Goal: Information Seeking & Learning: Learn about a topic

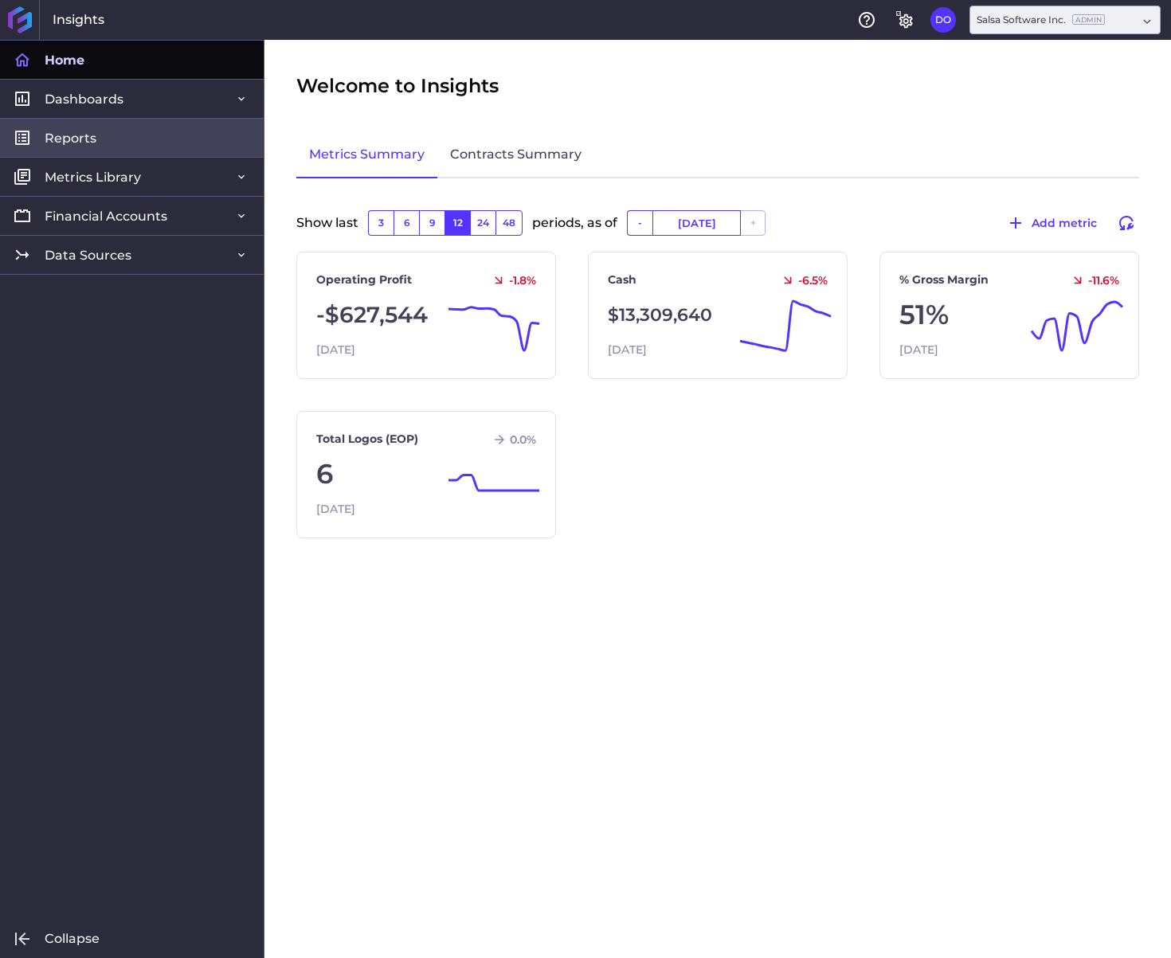
click at [127, 136] on link "Reports" at bounding box center [132, 137] width 264 height 39
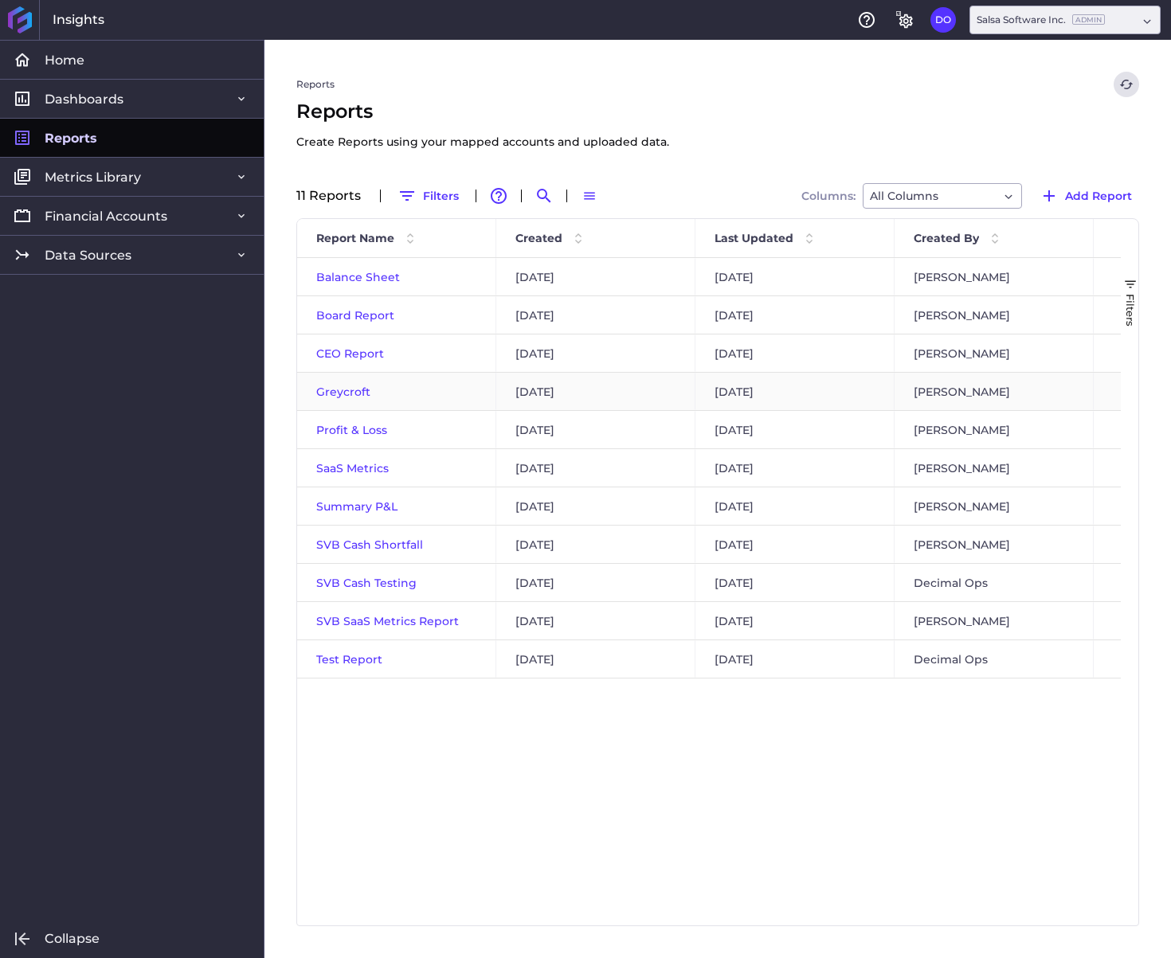
click at [339, 394] on span "Greycroft" at bounding box center [343, 392] width 54 height 14
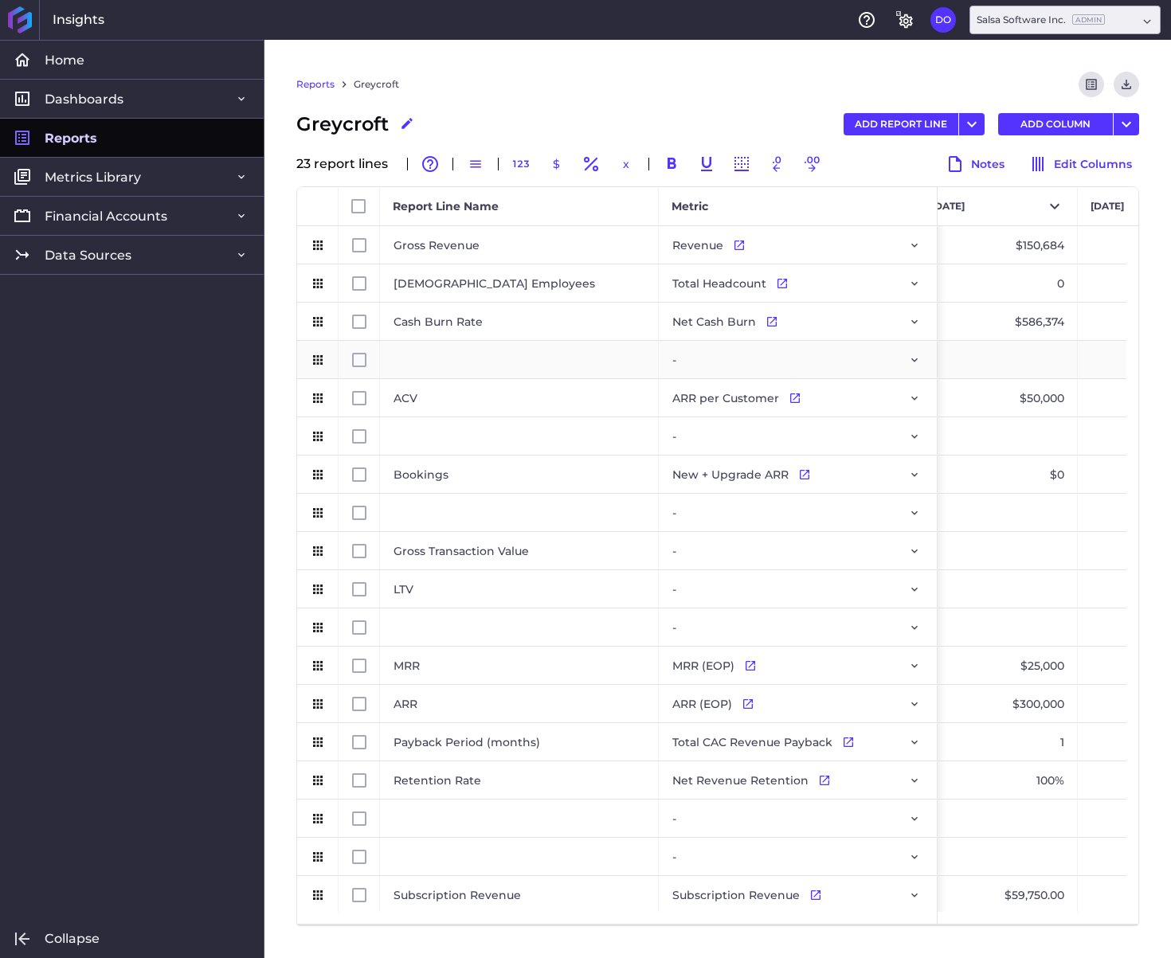
scroll to position [0, 22]
click at [769, 321] on icon "Press SPACE to select this row." at bounding box center [771, 321] width 13 height 13
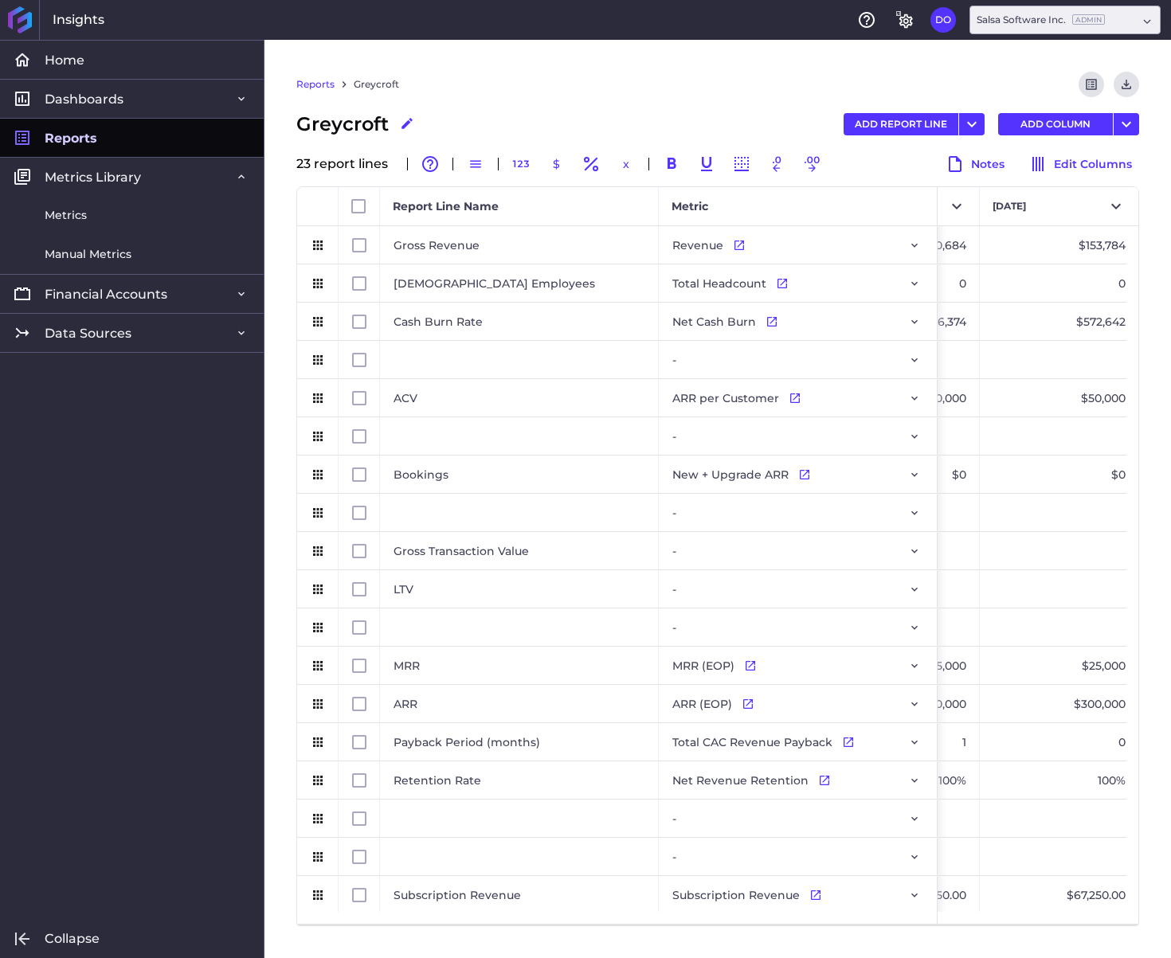
click at [115, 134] on link "Reports" at bounding box center [132, 137] width 264 height 39
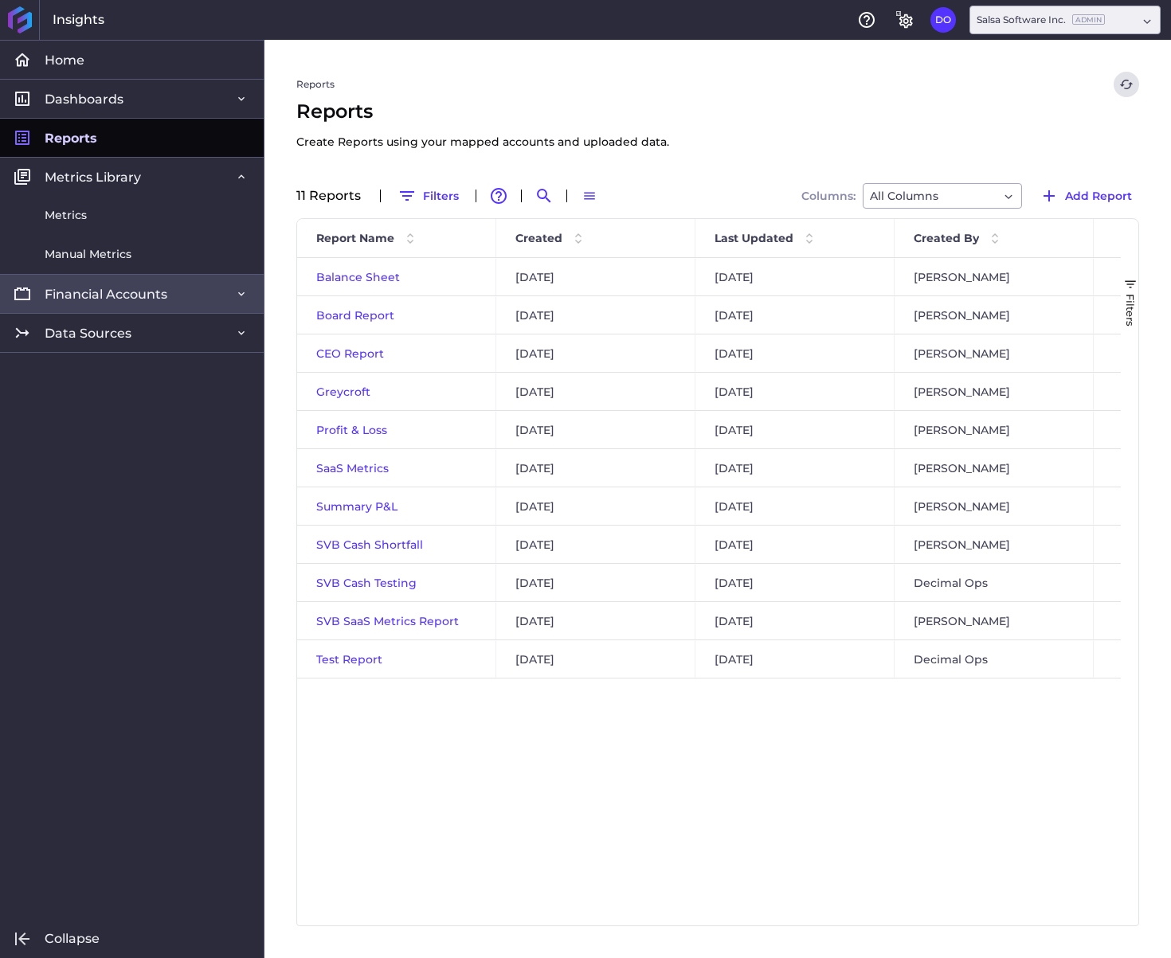
click at [127, 284] on link "Financial Accounts" at bounding box center [132, 293] width 264 height 39
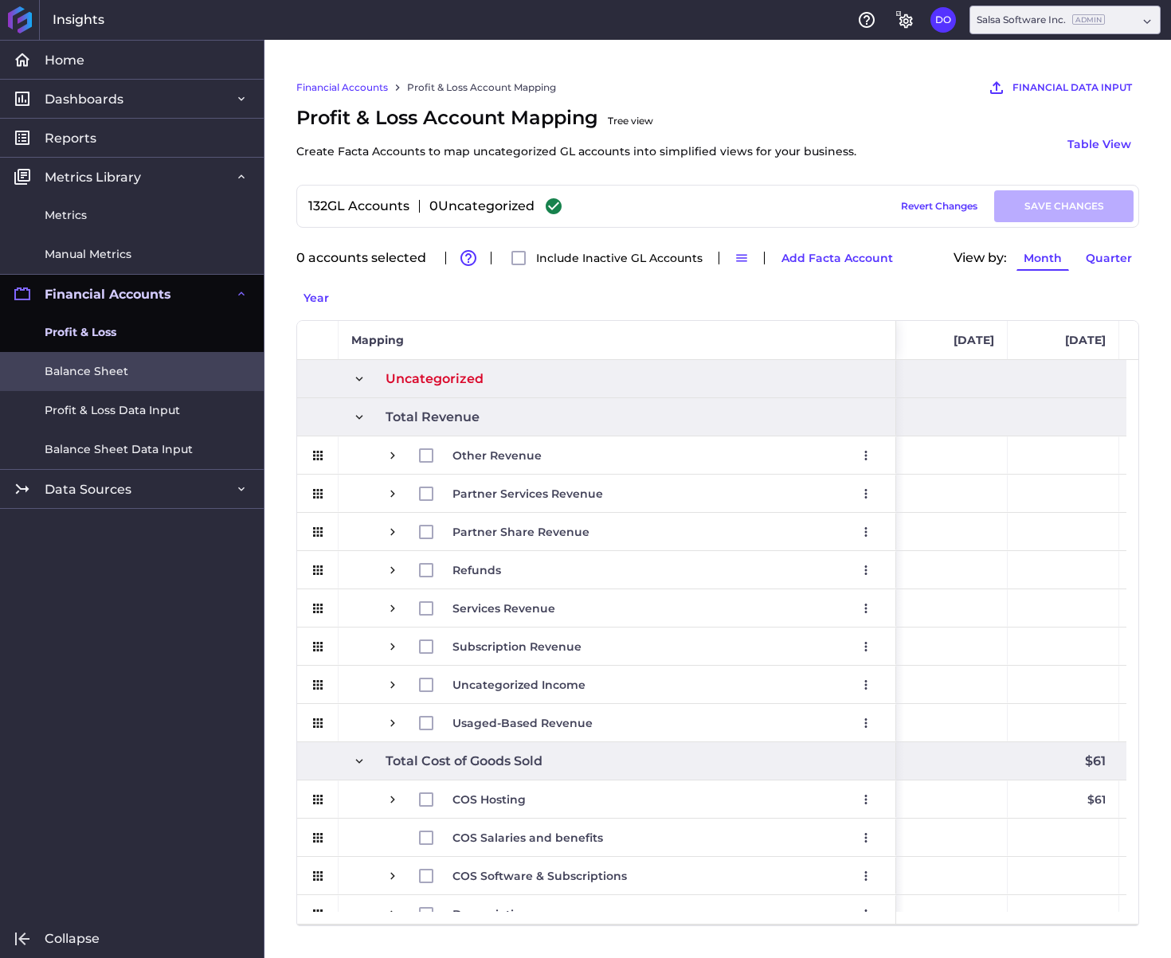
click at [111, 374] on span "Balance Sheet" at bounding box center [87, 371] width 84 height 17
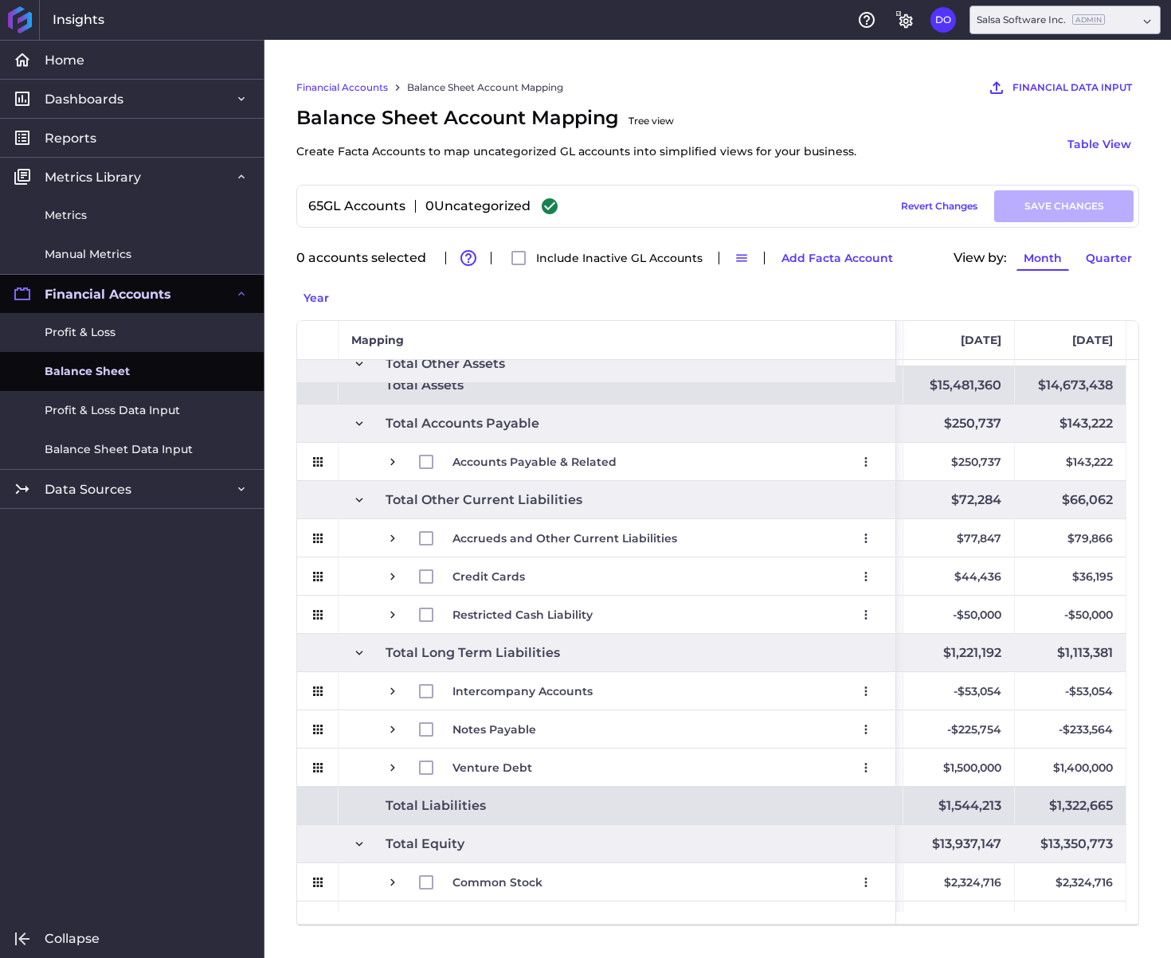
scroll to position [968, 0]
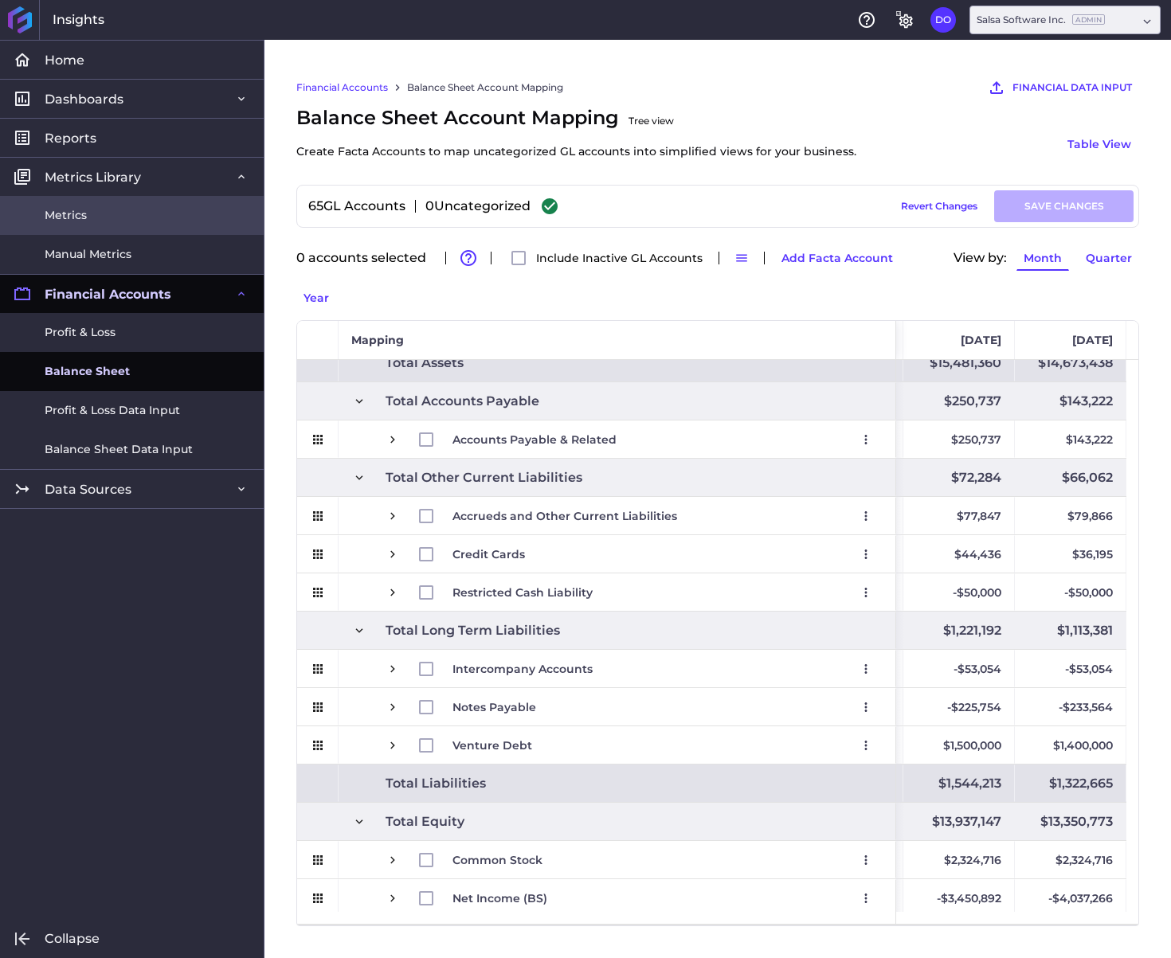
click at [98, 220] on link "Metrics" at bounding box center [132, 215] width 264 height 39
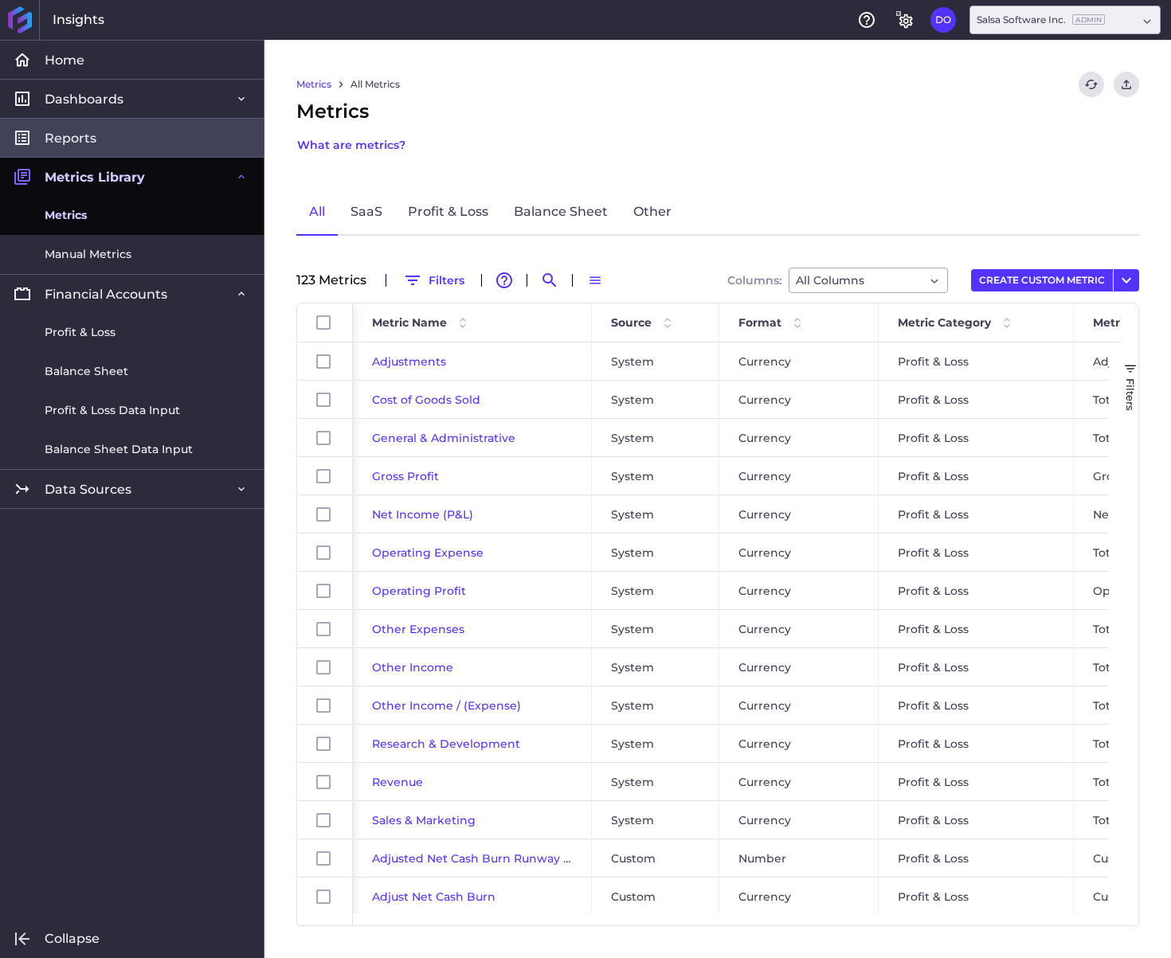
click at [142, 127] on link "Reports" at bounding box center [132, 137] width 264 height 39
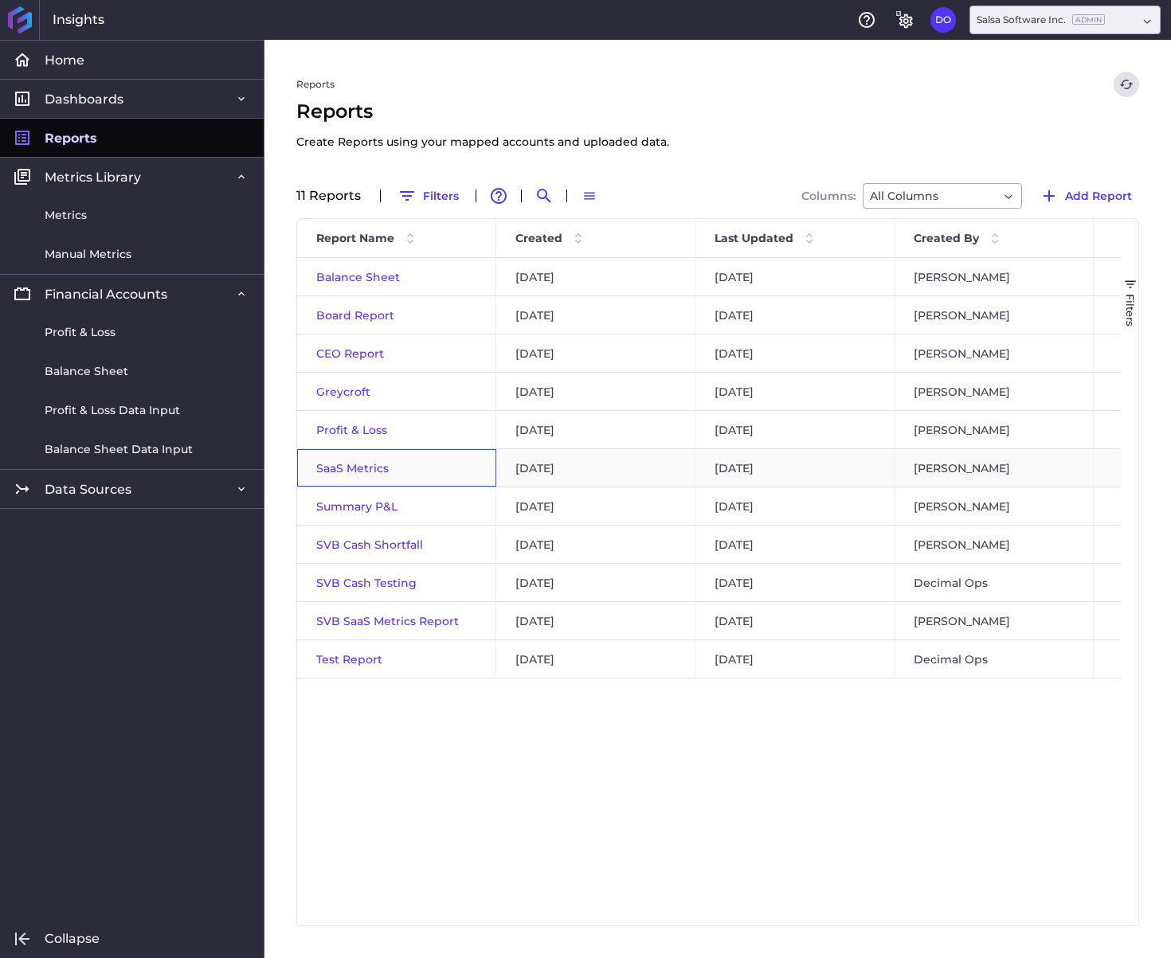
click at [342, 465] on span "SaaS Metrics" at bounding box center [352, 468] width 72 height 14
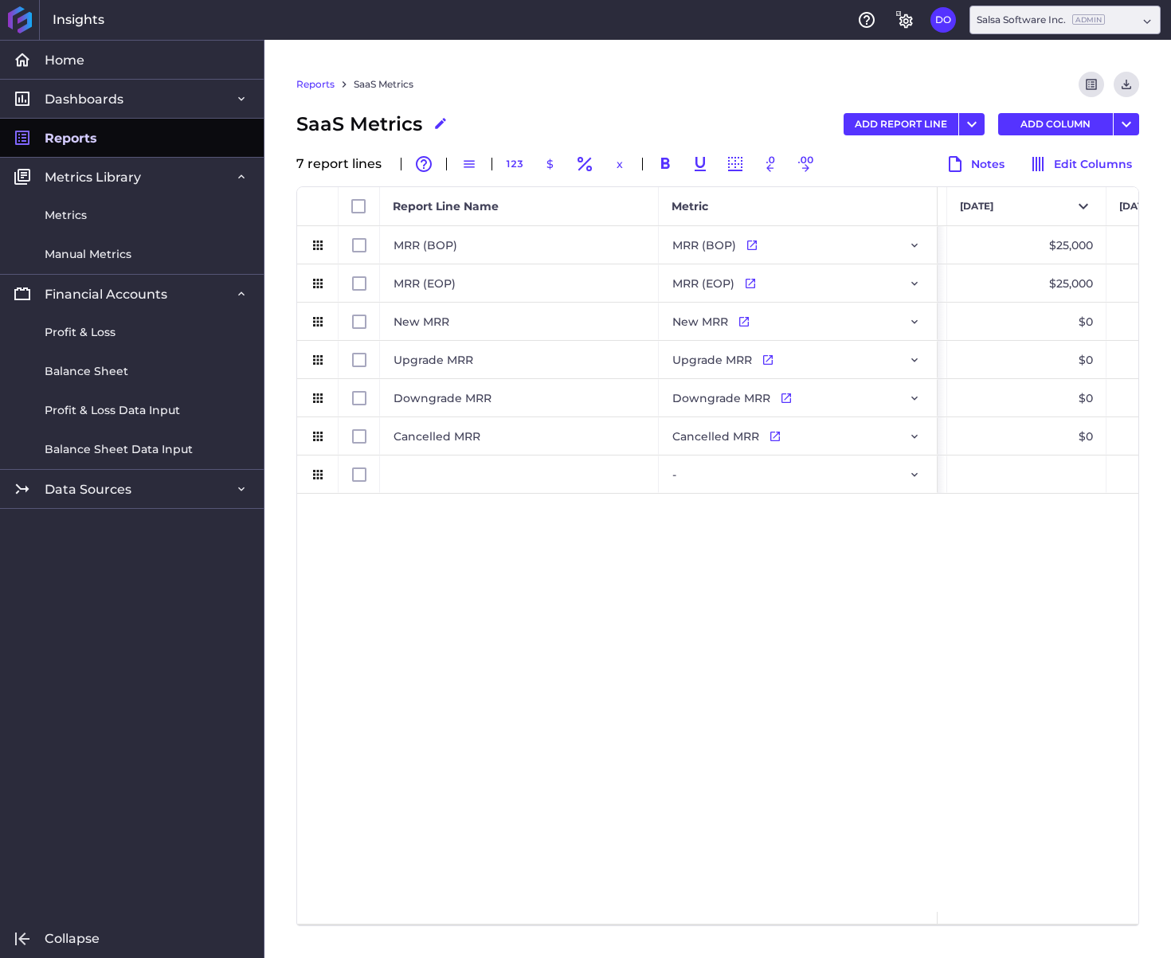
scroll to position [0, 3665]
click at [307, 84] on link "Reports" at bounding box center [315, 84] width 38 height 14
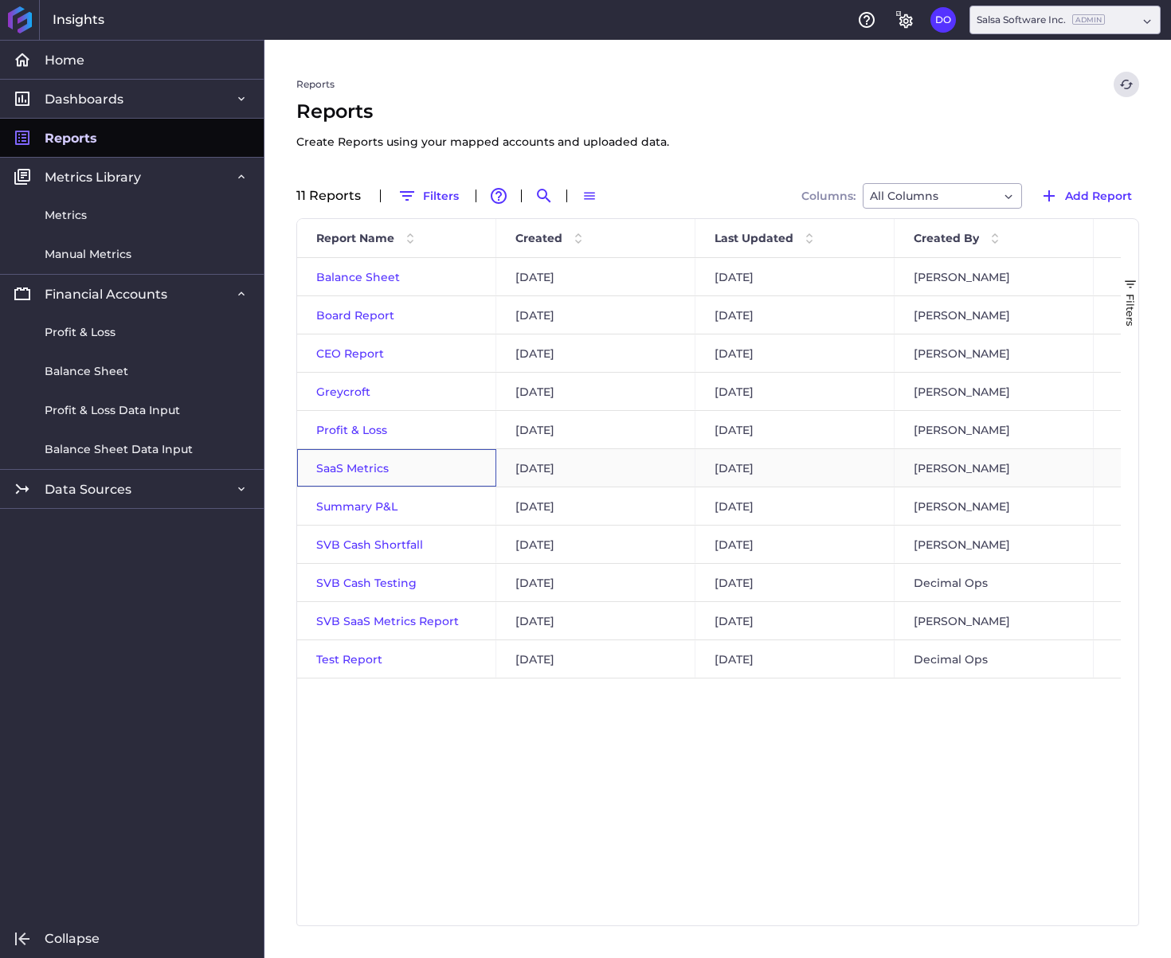
click at [346, 470] on span "SaaS Metrics" at bounding box center [352, 468] width 72 height 14
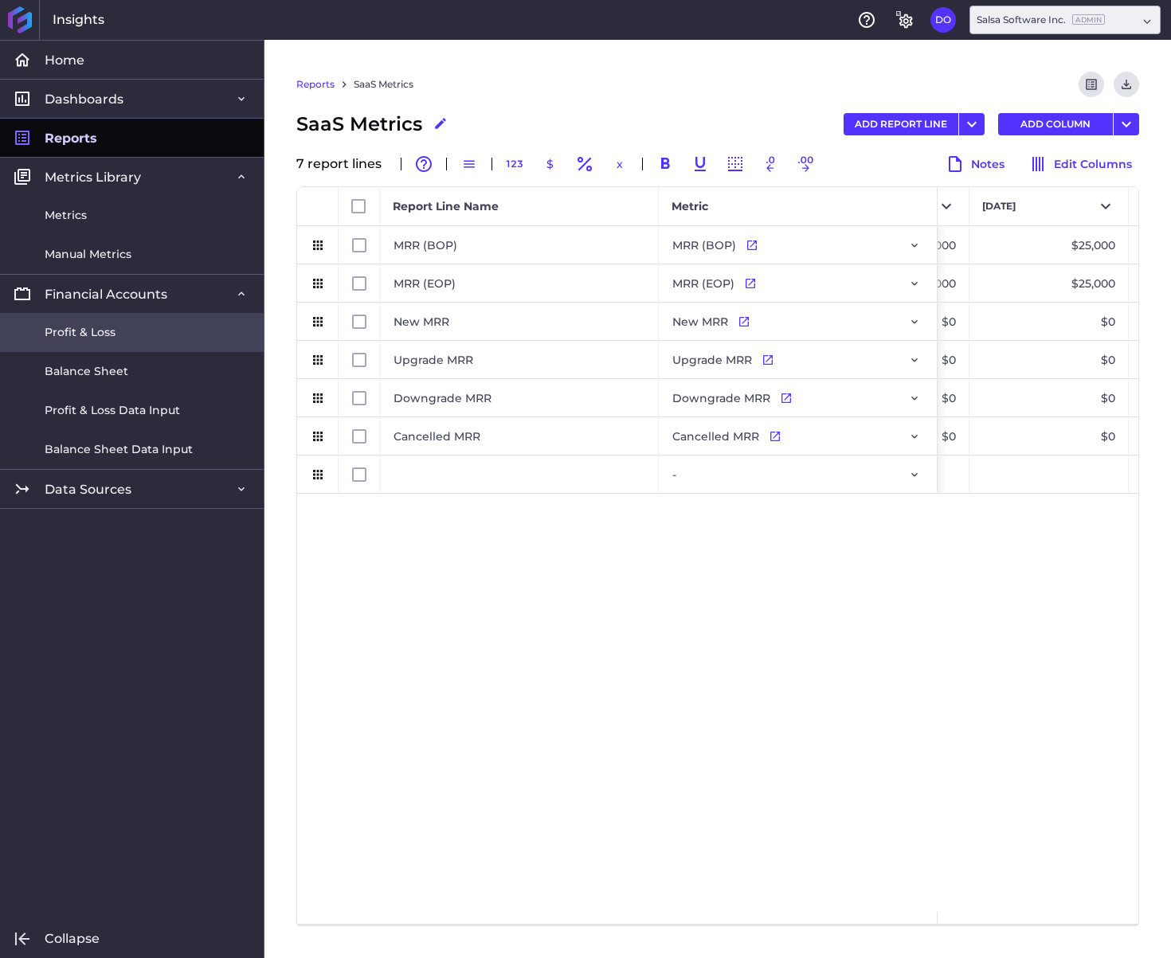
click at [128, 340] on link "Profit & Loss" at bounding box center [132, 332] width 264 height 39
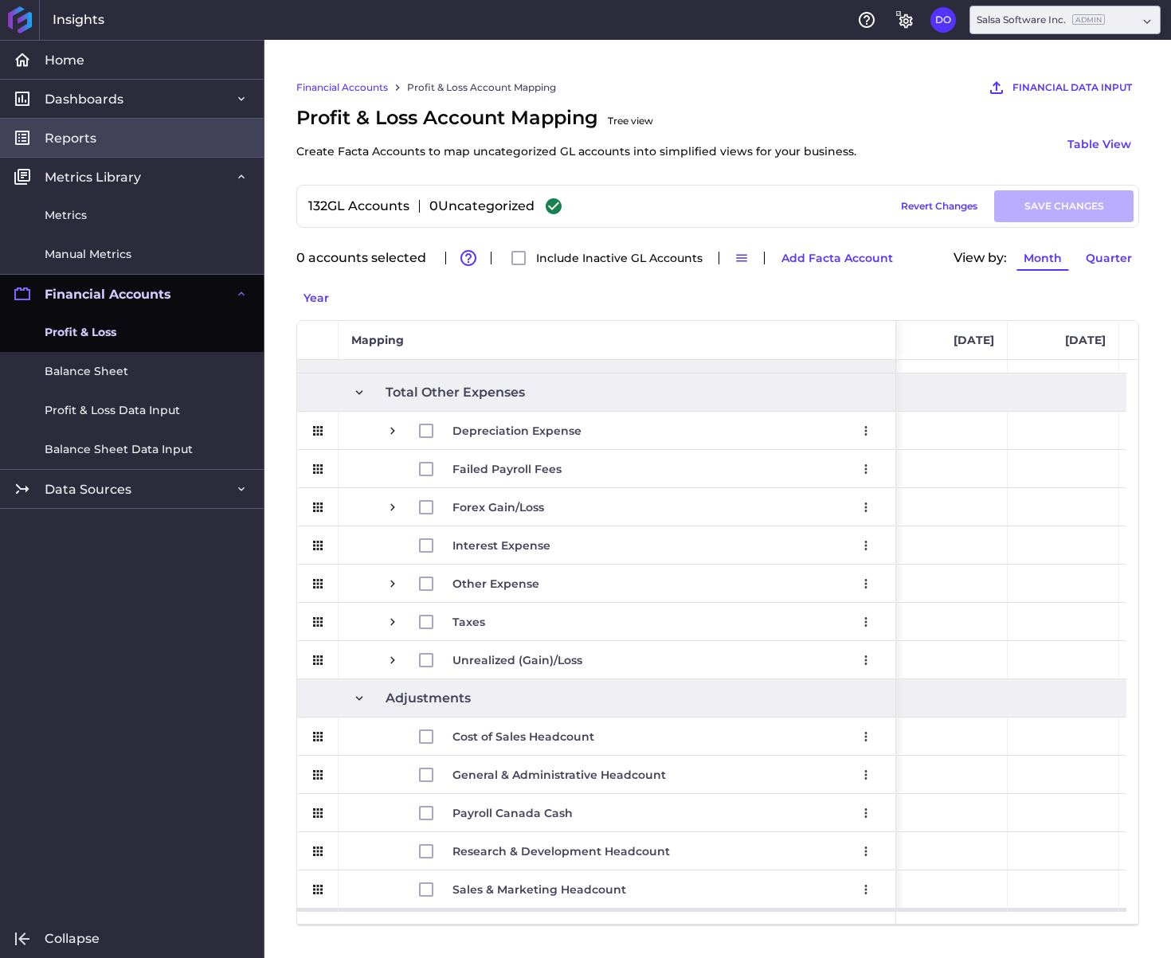
click at [151, 125] on link "Reports" at bounding box center [132, 137] width 264 height 39
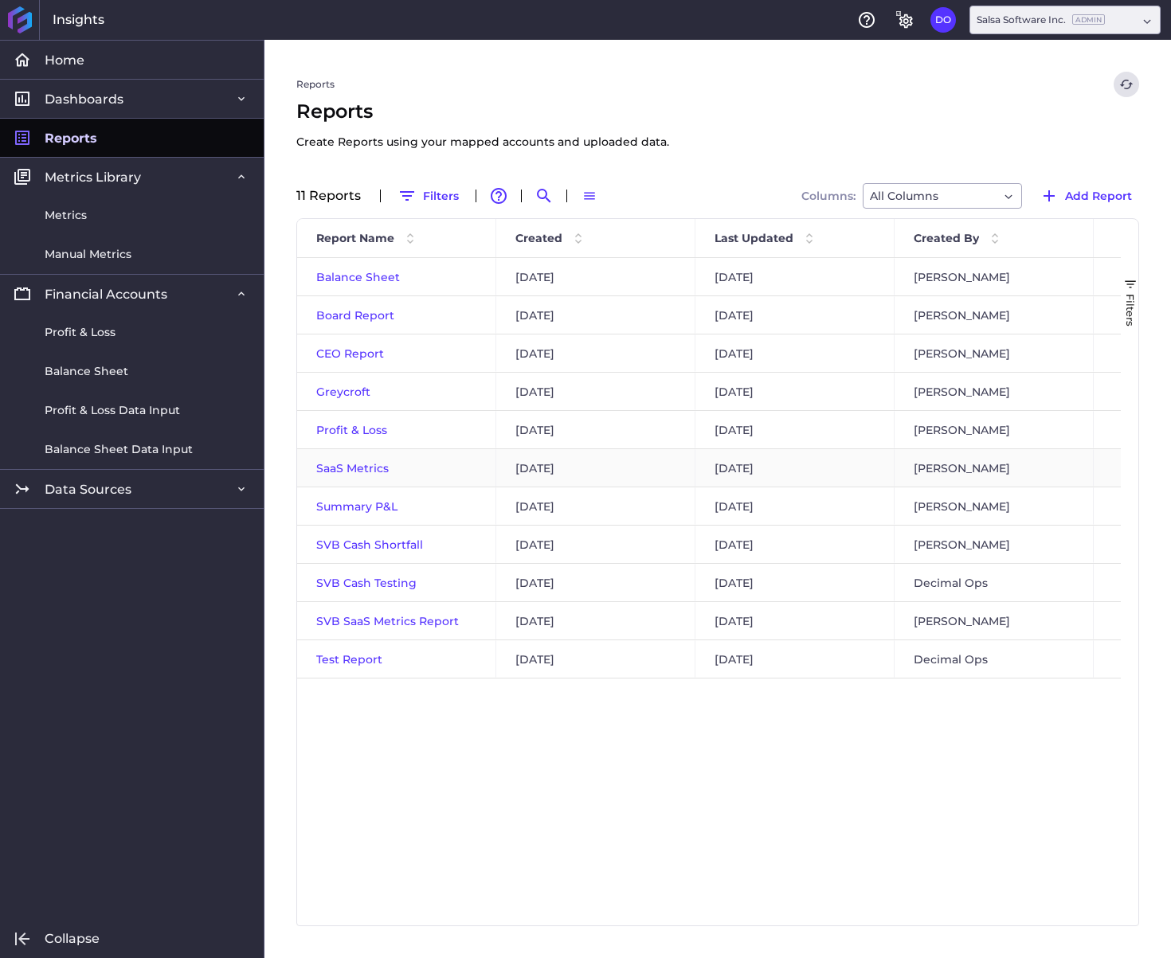
click at [366, 468] on span "SaaS Metrics" at bounding box center [352, 468] width 72 height 14
